Goal: Task Accomplishment & Management: Manage account settings

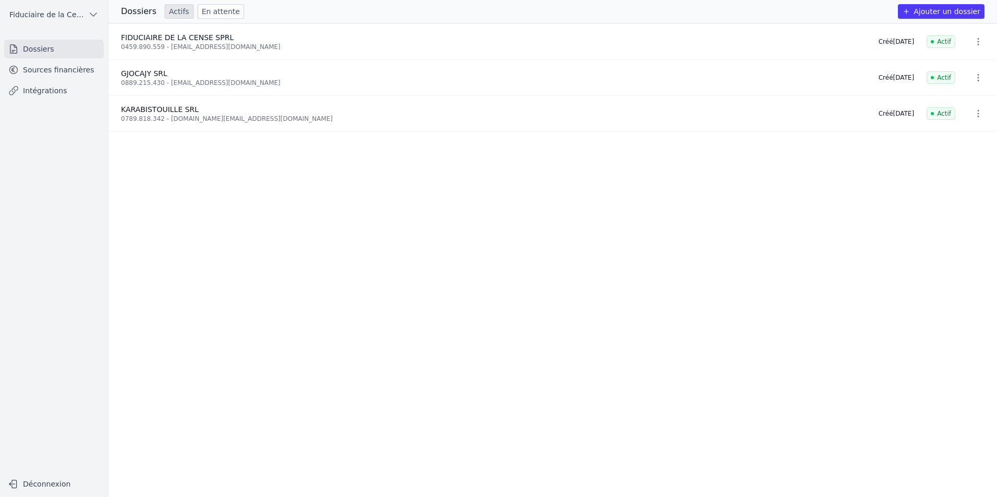
click at [60, 53] on link "Dossiers" at bounding box center [54, 49] width 100 height 19
click at [76, 72] on link "Sources financières" at bounding box center [54, 69] width 100 height 19
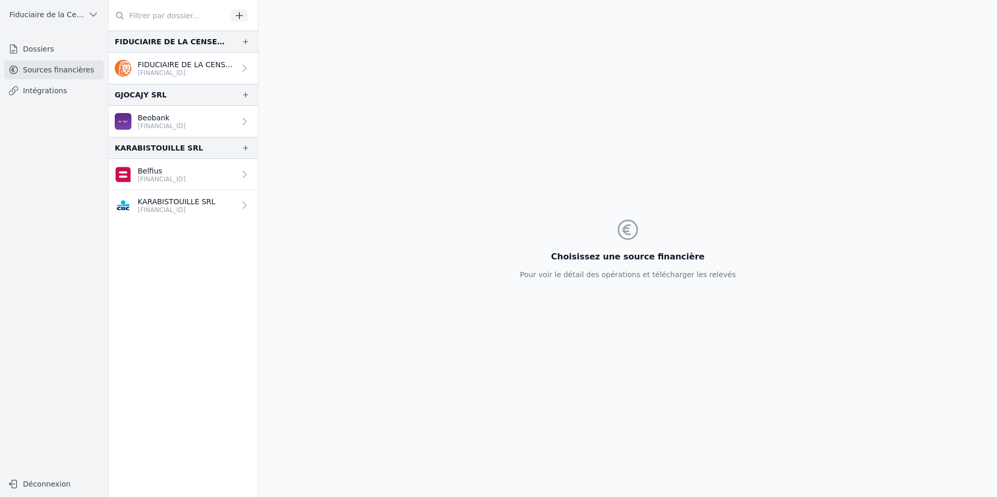
click at [179, 42] on div "FIDUCIAIRE DE LA CENSE SPRL" at bounding box center [170, 41] width 110 height 13
click at [243, 43] on icon "button" at bounding box center [245, 41] width 5 height 5
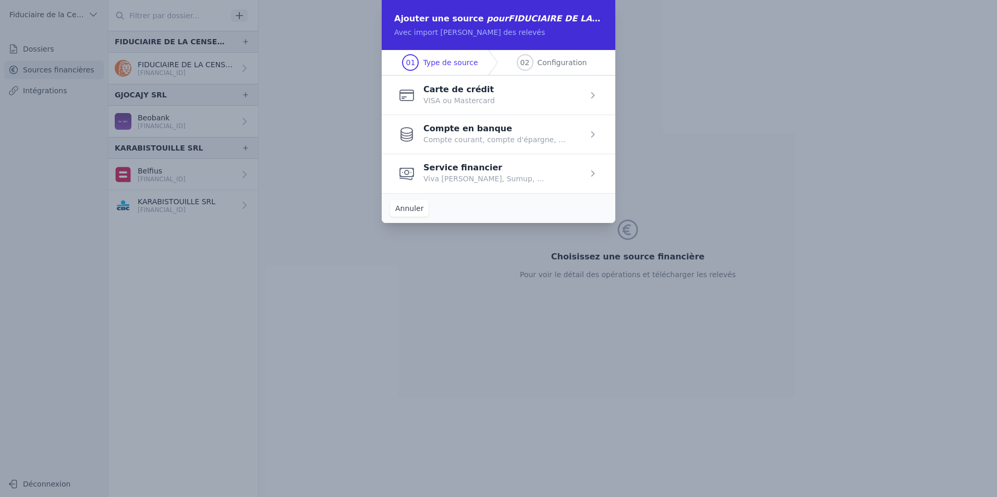
click at [497, 137] on span "button" at bounding box center [499, 134] width 234 height 39
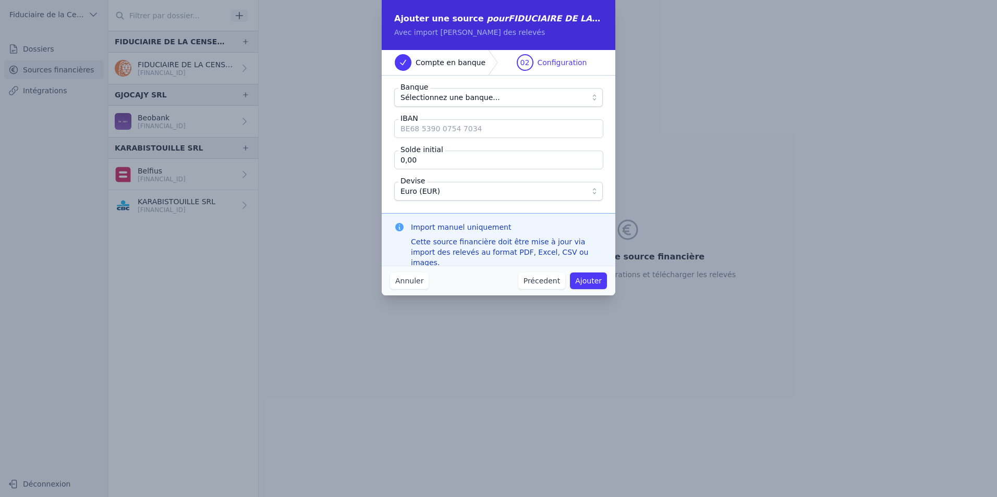
click at [458, 95] on span "Sélectionnez une banque..." at bounding box center [450, 97] width 100 height 13
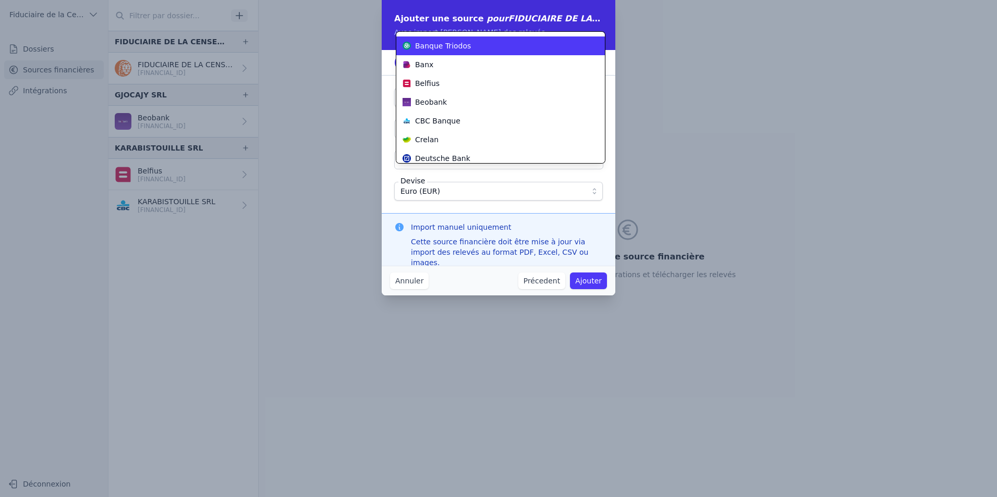
scroll to position [153, 0]
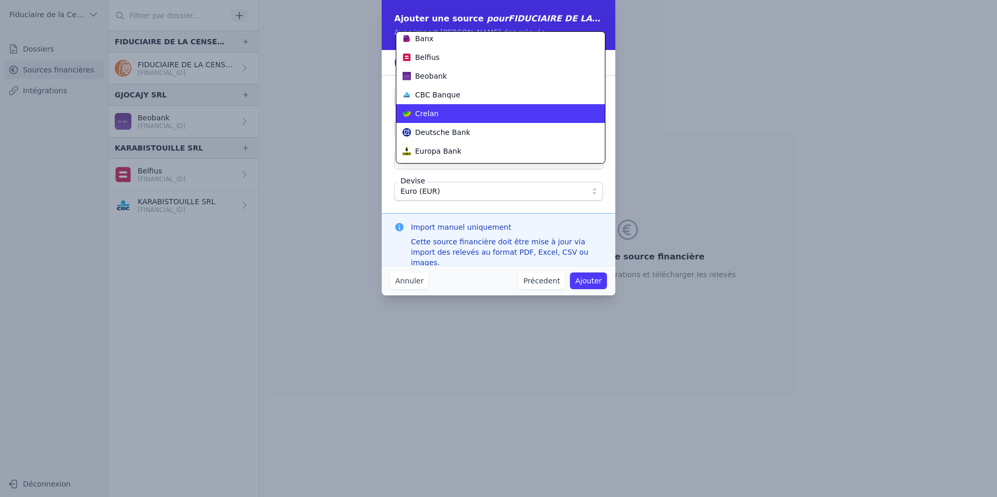
click at [457, 117] on div "Crelan" at bounding box center [494, 113] width 184 height 10
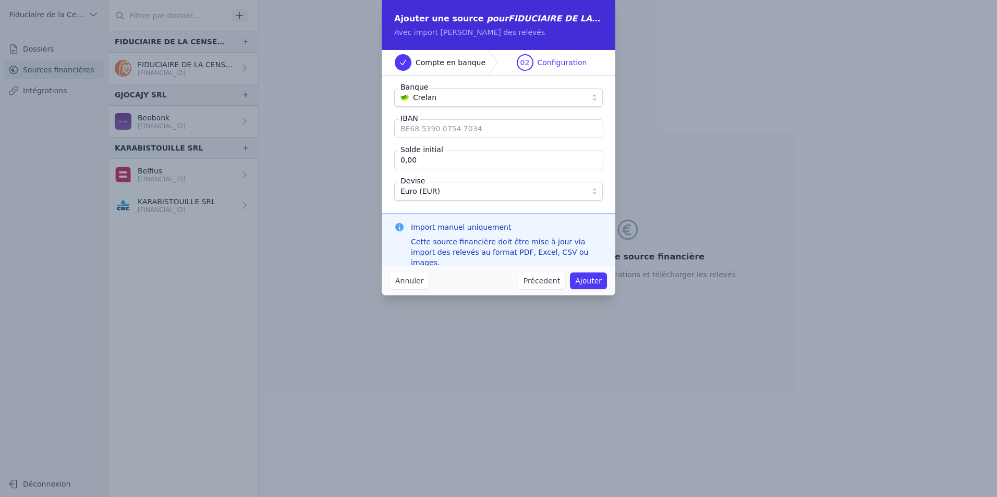
click at [445, 135] on input "IBAN" at bounding box center [498, 128] width 209 height 19
type input "BE04 1031 1523 331"
type input "-25 065,80"
click at [597, 282] on button "Ajouter" at bounding box center [588, 281] width 37 height 17
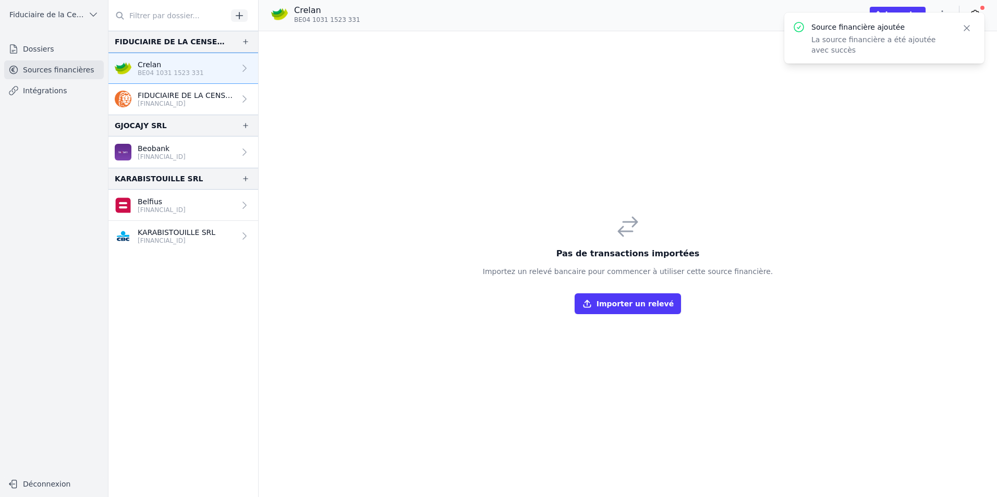
click at [865, 203] on div "Pas de transactions importées Importez un relevé bancaire pour commencer à util…" at bounding box center [628, 264] width 738 height 466
click at [205, 65] on link "Crelan BE04 1031 1523 331" at bounding box center [183, 68] width 150 height 31
click at [97, 15] on icon "button" at bounding box center [93, 14] width 10 height 10
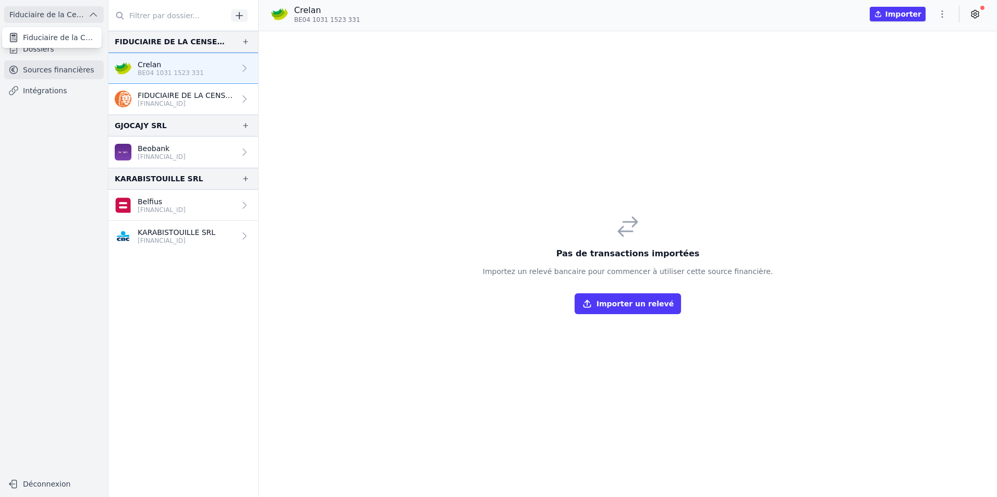
click at [57, 484] on div at bounding box center [498, 248] width 997 height 497
click at [36, 486] on button "Déconnexion" at bounding box center [54, 484] width 100 height 17
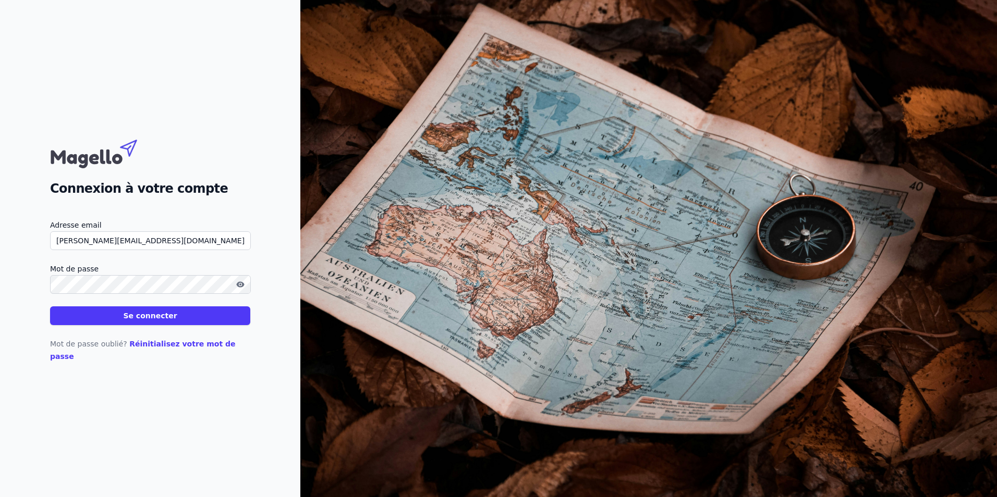
click at [180, 246] on input "[PERSON_NAME][EMAIL_ADDRESS][DOMAIN_NAME]" at bounding box center [150, 240] width 201 height 19
click at [163, 325] on button "Se connecter" at bounding box center [150, 316] width 200 height 19
click at [163, 321] on button "Se connecter" at bounding box center [150, 316] width 200 height 19
click at [136, 250] on input "019632714" at bounding box center [150, 240] width 201 height 19
type input "[PERSON_NAME][EMAIL_ADDRESS][DOMAIN_NAME]"
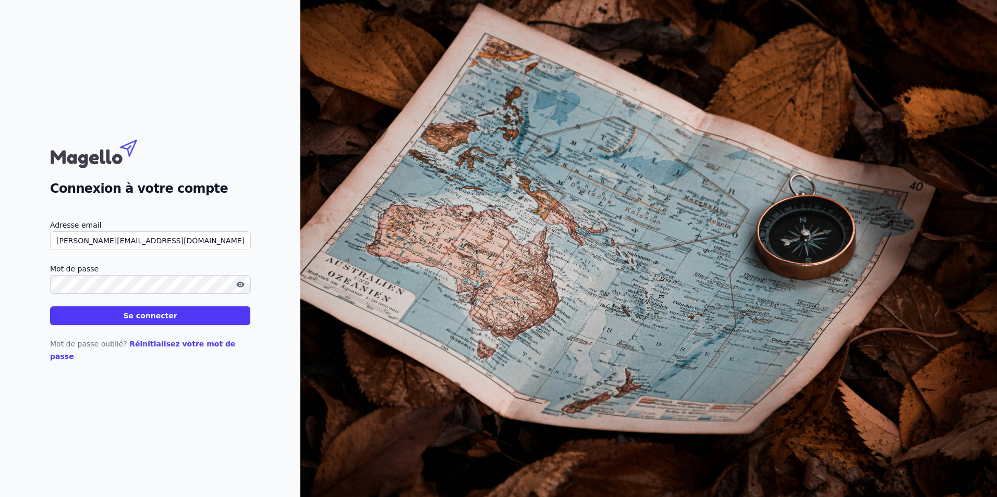
click at [144, 325] on button "Se connecter" at bounding box center [150, 316] width 200 height 19
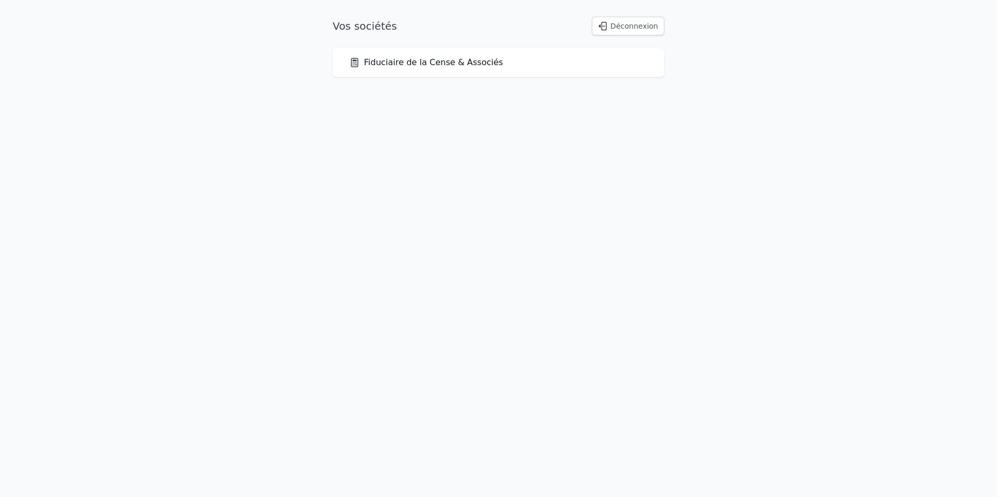
click at [148, 94] on html "Vos sociétés Déconnexion Fiduciaire de la Cense & Associés" at bounding box center [498, 47] width 997 height 94
click at [547, 62] on div "Fiduciaire de la Cense & Associés" at bounding box center [498, 62] width 298 height 13
click at [400, 65] on link "Fiduciaire de la Cense & Associés" at bounding box center [426, 62] width 154 height 13
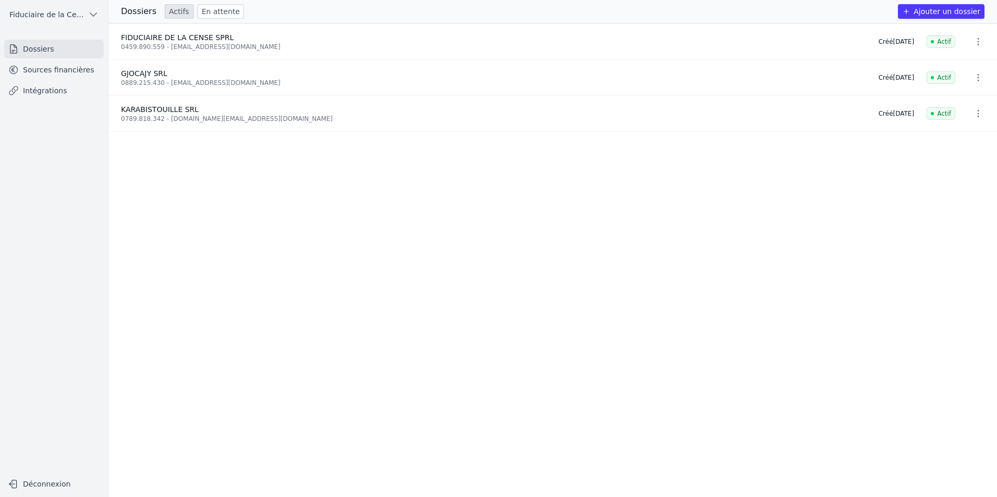
click at [36, 74] on link "Sources financières" at bounding box center [54, 69] width 100 height 19
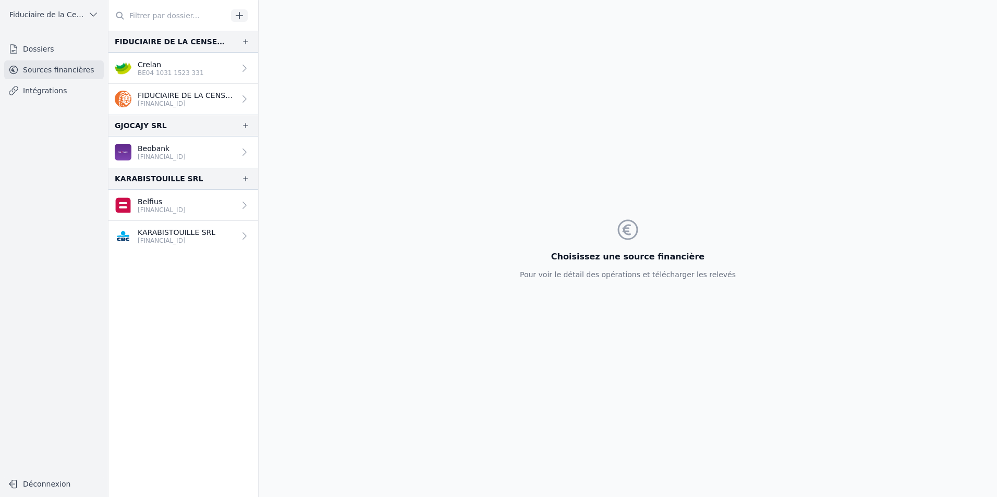
click at [179, 71] on p "BE04 1031 1523 331" at bounding box center [171, 73] width 66 height 8
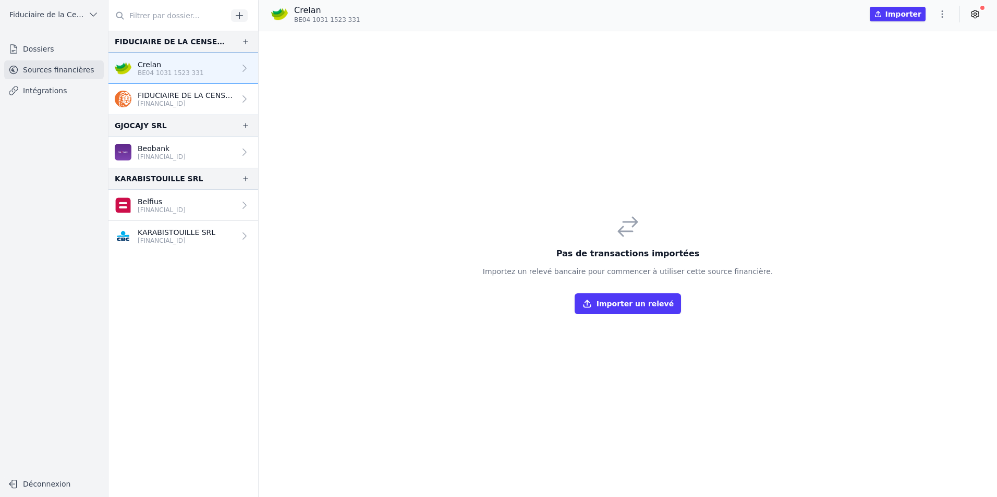
click at [642, 308] on button "Importer un relevé" at bounding box center [628, 304] width 106 height 21
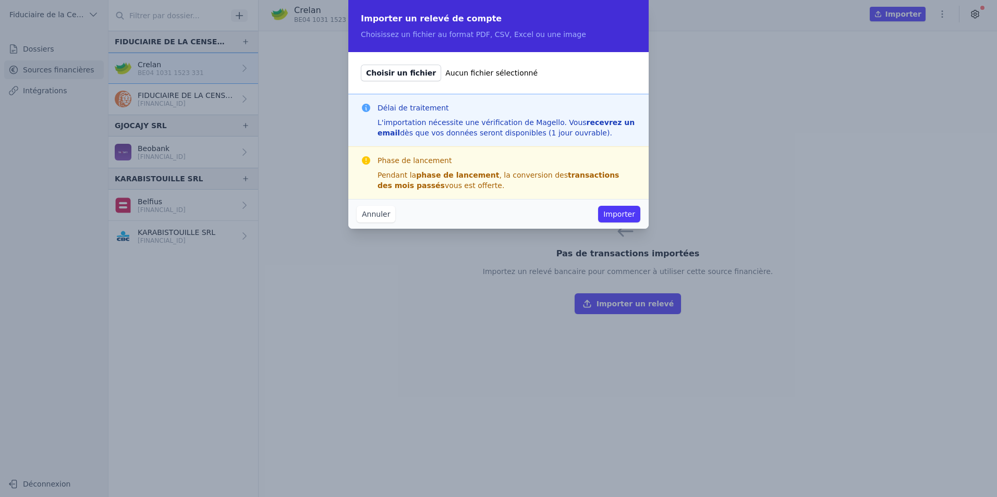
click at [372, 215] on button "Annuler" at bounding box center [376, 214] width 39 height 17
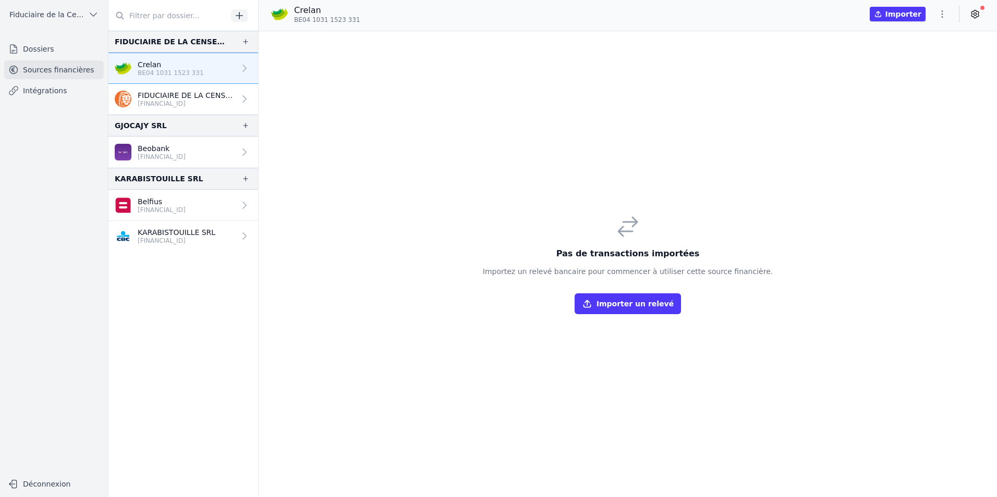
click at [79, 482] on button "Déconnexion" at bounding box center [54, 484] width 100 height 17
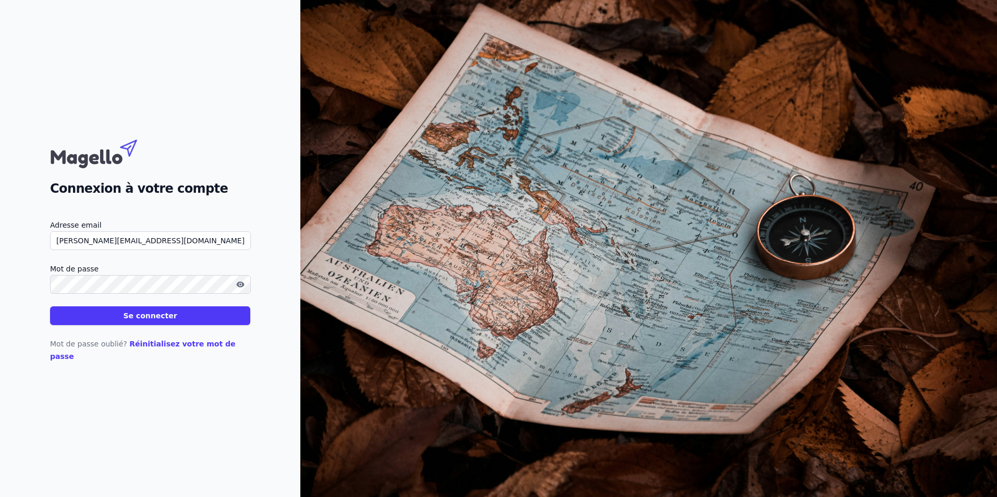
drag, startPoint x: 180, startPoint y: 249, endPoint x: 0, endPoint y: 249, distance: 180.4
click at [0, 250] on html "Connexion à votre compte Adresse email christophe@fiducense.be Mot de passe Se …" at bounding box center [498, 248] width 997 height 497
click at [239, 287] on icon "button" at bounding box center [240, 285] width 8 height 6
click at [201, 323] on button "Se connecter" at bounding box center [150, 316] width 200 height 19
click at [200, 239] on input "019632714" at bounding box center [150, 240] width 201 height 19
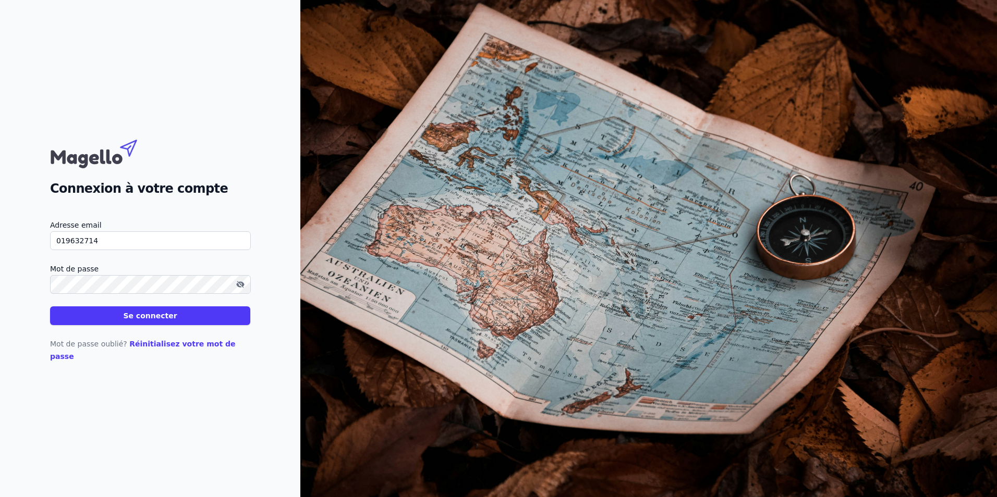
click at [247, 178] on div "Connexion à votre compte" at bounding box center [150, 167] width 200 height 64
drag, startPoint x: 163, startPoint y: 250, endPoint x: -2, endPoint y: 247, distance: 164.8
click at [0, 247] on html "Connexion à votre compte Adresse email 019632714 Mot de passe Se connecter Mot …" at bounding box center [498, 248] width 997 height 497
type input "info@fiduciairedelacense.be"
click at [138, 325] on button "Se connecter" at bounding box center [150, 316] width 200 height 19
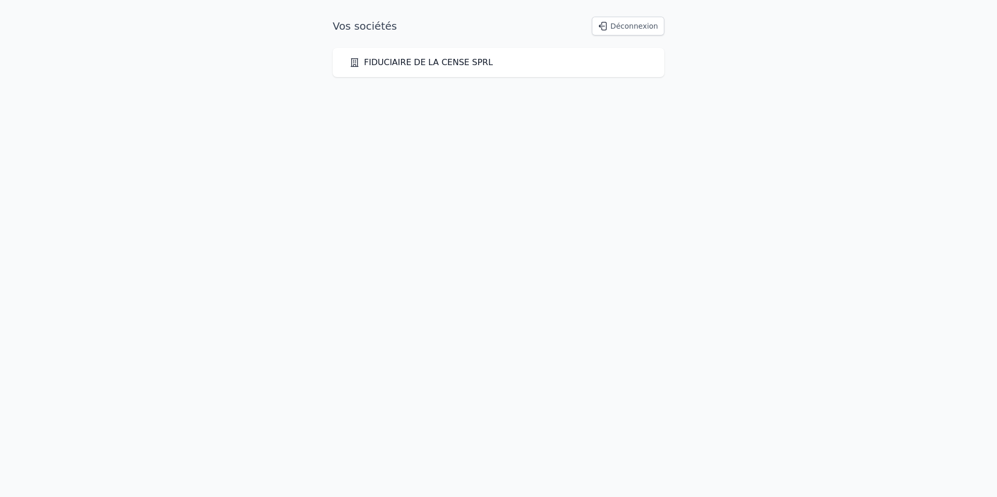
click at [437, 59] on link "FIDUCIAIRE DE LA CENSE SPRL" at bounding box center [420, 62] width 143 height 13
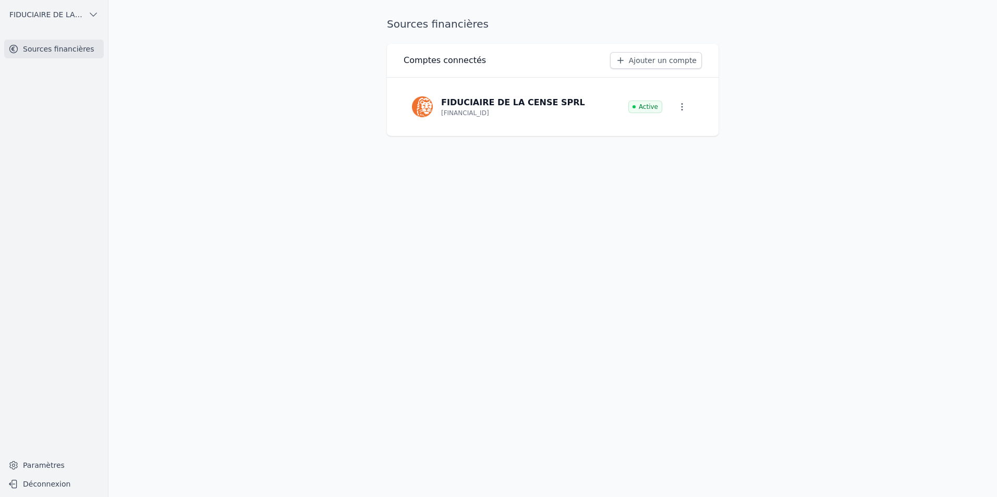
click at [32, 48] on link "Sources financières" at bounding box center [54, 49] width 100 height 19
click at [52, 467] on link "Paramètres" at bounding box center [54, 465] width 100 height 17
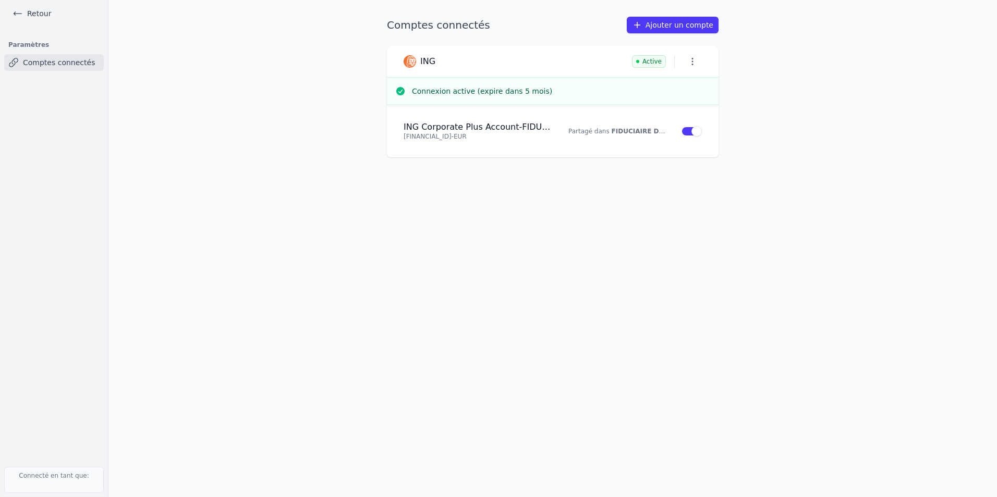
click at [44, 11] on link "Retour" at bounding box center [31, 13] width 47 height 15
